Goal: Task Accomplishment & Management: Manage account settings

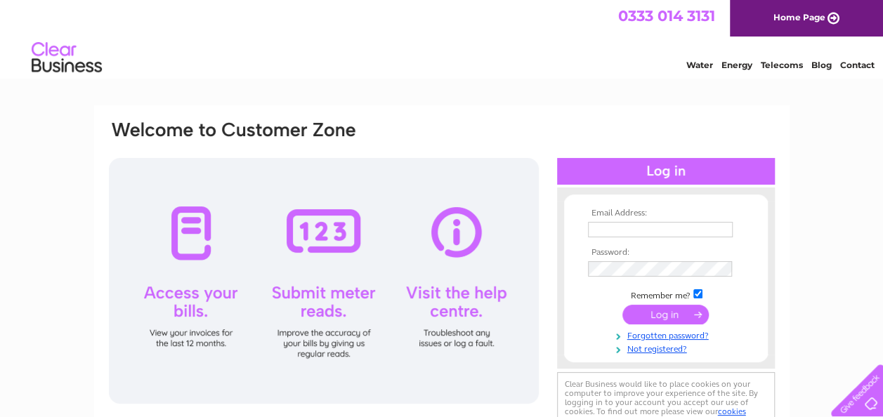
type input "roberthogarth@peeblescarpets.co.uk"
click at [654, 313] on input "submit" at bounding box center [665, 315] width 86 height 20
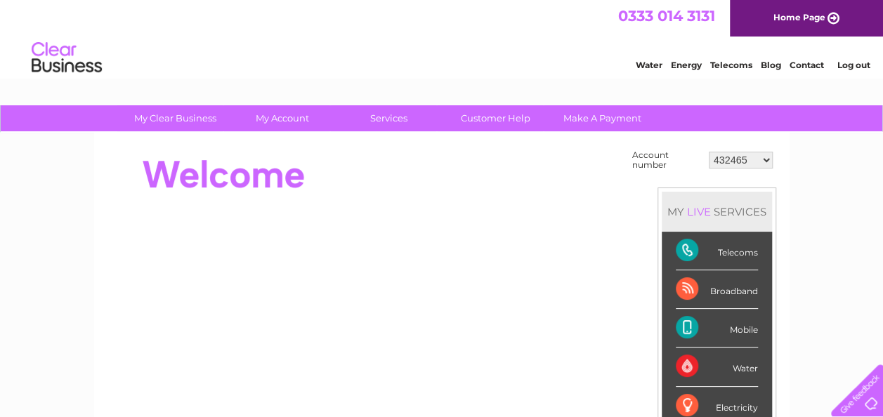
click at [765, 156] on select "432465 30299748" at bounding box center [741, 160] width 64 height 17
select select "30299748"
click at [709, 152] on select "432465 30299748" at bounding box center [741, 160] width 64 height 17
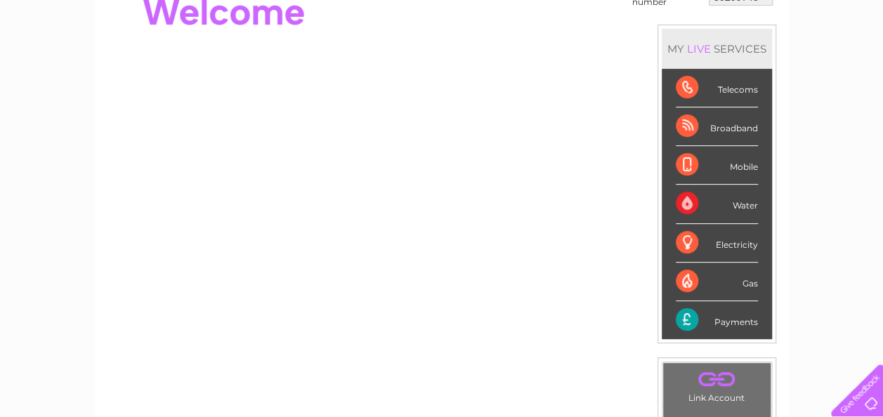
scroll to position [22, 0]
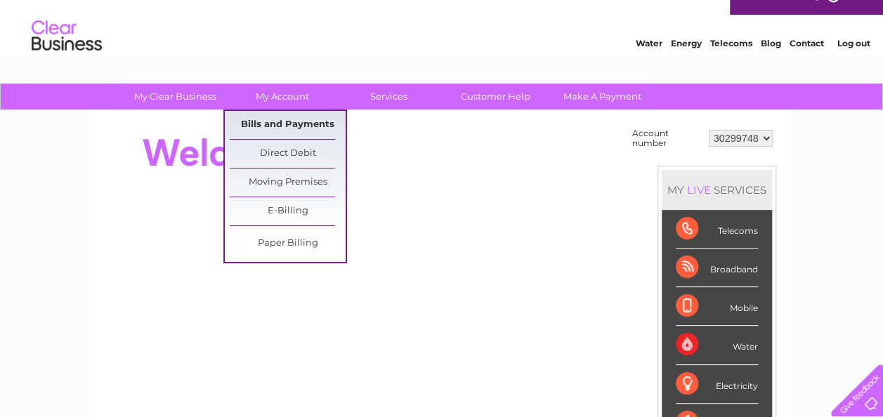
click at [294, 125] on link "Bills and Payments" at bounding box center [288, 125] width 116 height 28
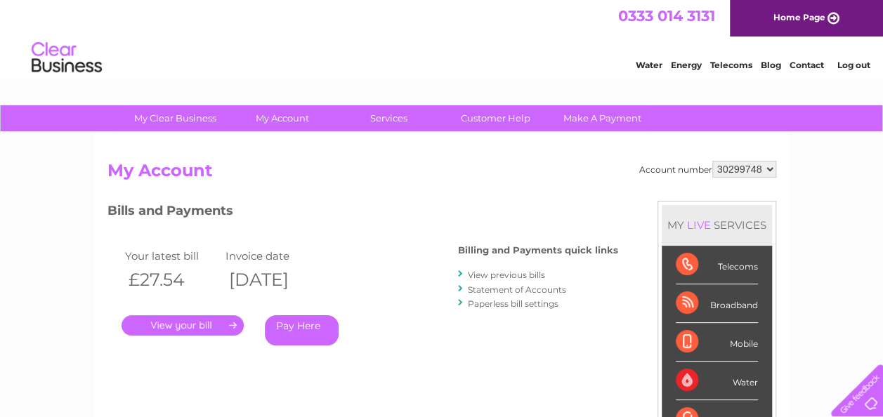
click at [198, 320] on link "." at bounding box center [183, 325] width 122 height 20
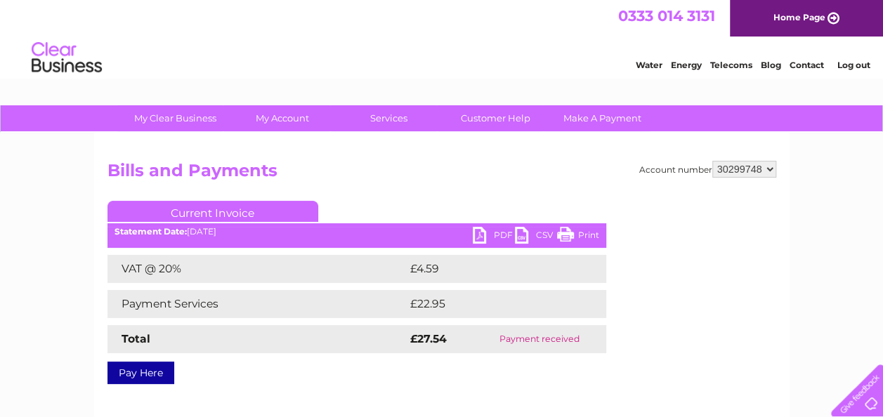
click at [502, 232] on link "PDF" at bounding box center [494, 237] width 42 height 20
